Goal: Transaction & Acquisition: Download file/media

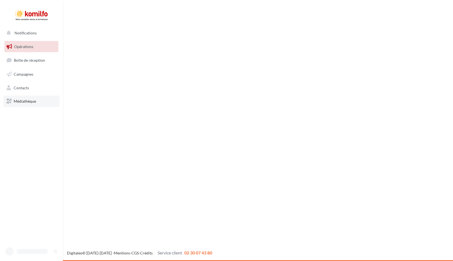
click at [26, 96] on link "Médiathèque" at bounding box center [31, 101] width 56 height 11
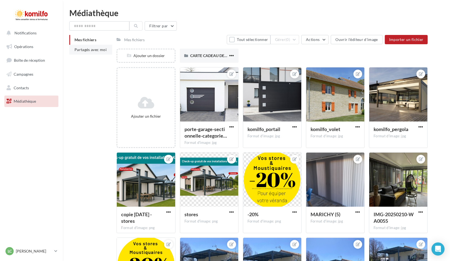
click at [94, 49] on span "Partagés avec moi" at bounding box center [91, 49] width 32 height 5
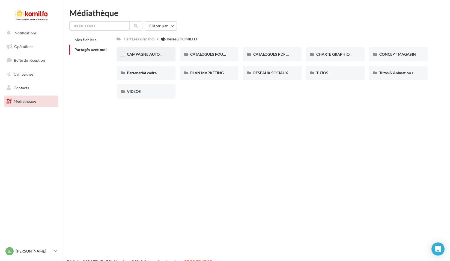
click at [162, 52] on div "CAMPAGNE AUTOMNE" at bounding box center [146, 54] width 38 height 5
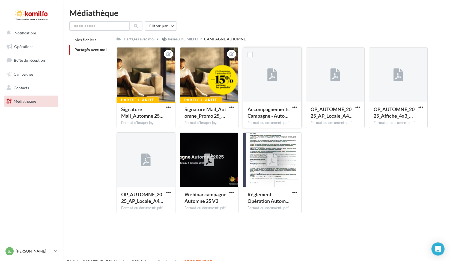
click at [284, 72] on div at bounding box center [272, 74] width 58 height 55
click at [268, 111] on span "AccompagnementsCampagne - Auto…" at bounding box center [269, 112] width 42 height 13
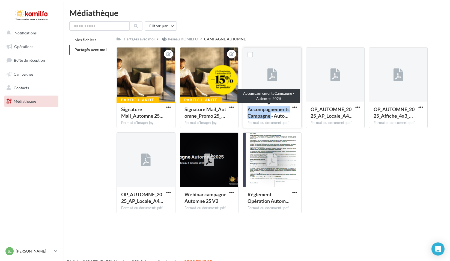
click at [268, 111] on span "AccompagnementsCampagne - Auto…" at bounding box center [269, 112] width 42 height 13
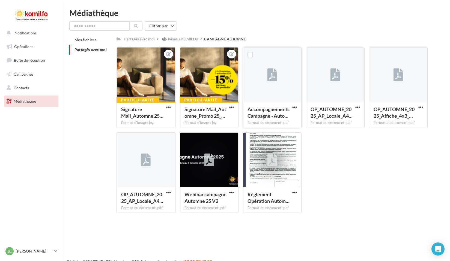
drag, startPoint x: 268, startPoint y: 111, endPoint x: 279, endPoint y: 122, distance: 15.8
click at [277, 124] on div "Format du document: pdf" at bounding box center [272, 122] width 49 height 5
click at [251, 54] on label at bounding box center [250, 54] width 5 height 5
click at [295, 108] on span "button" at bounding box center [294, 107] width 5 height 5
click at [275, 121] on button "Télécharger" at bounding box center [270, 118] width 55 height 14
